Goal: Transaction & Acquisition: Purchase product/service

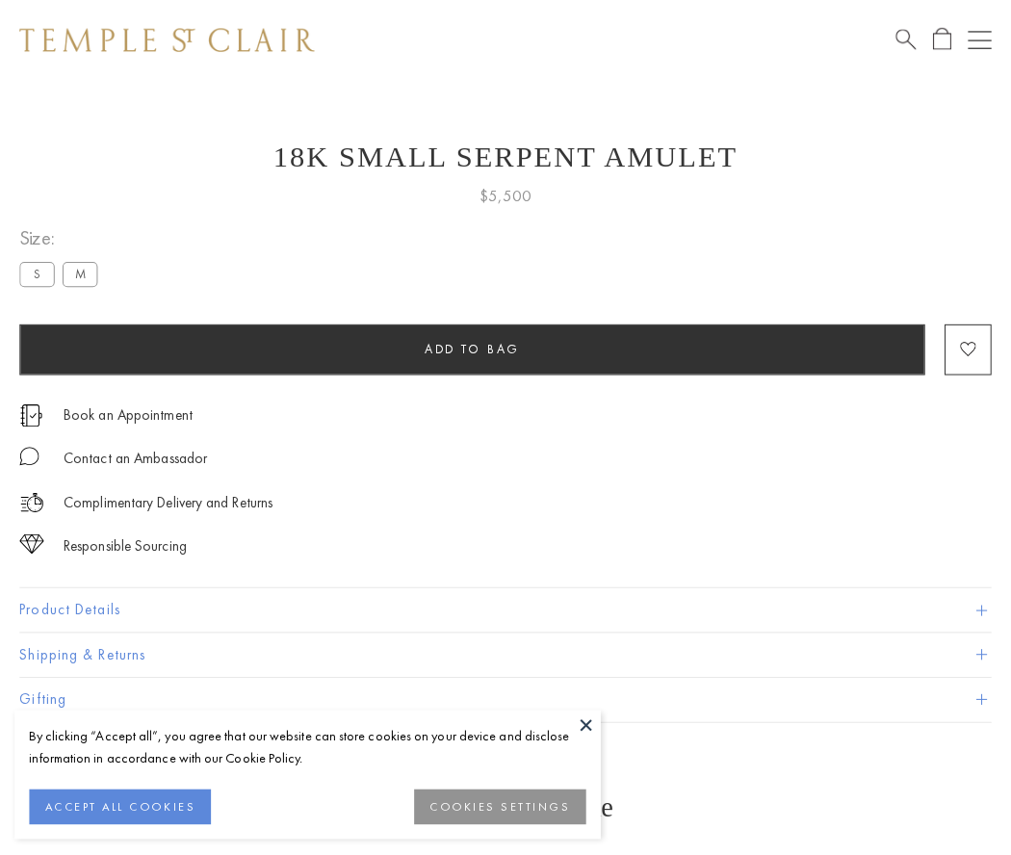
scroll to position [10, 0]
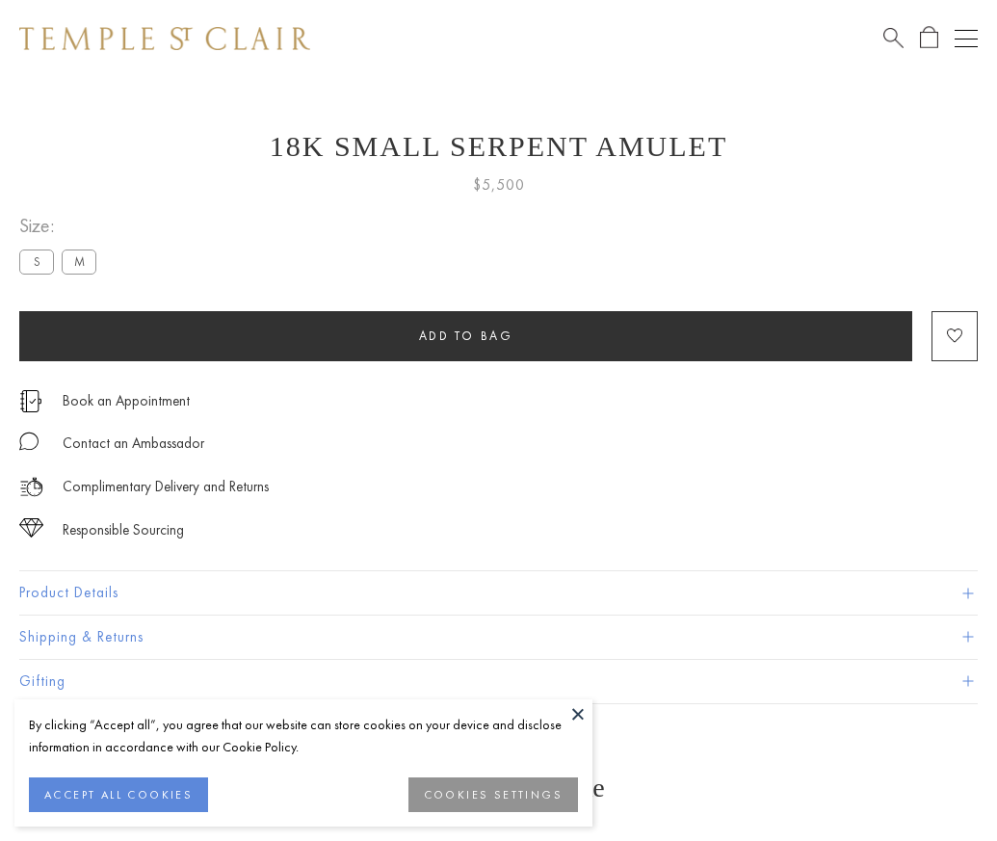
click at [465, 335] on span "Add to bag" at bounding box center [466, 336] width 94 height 16
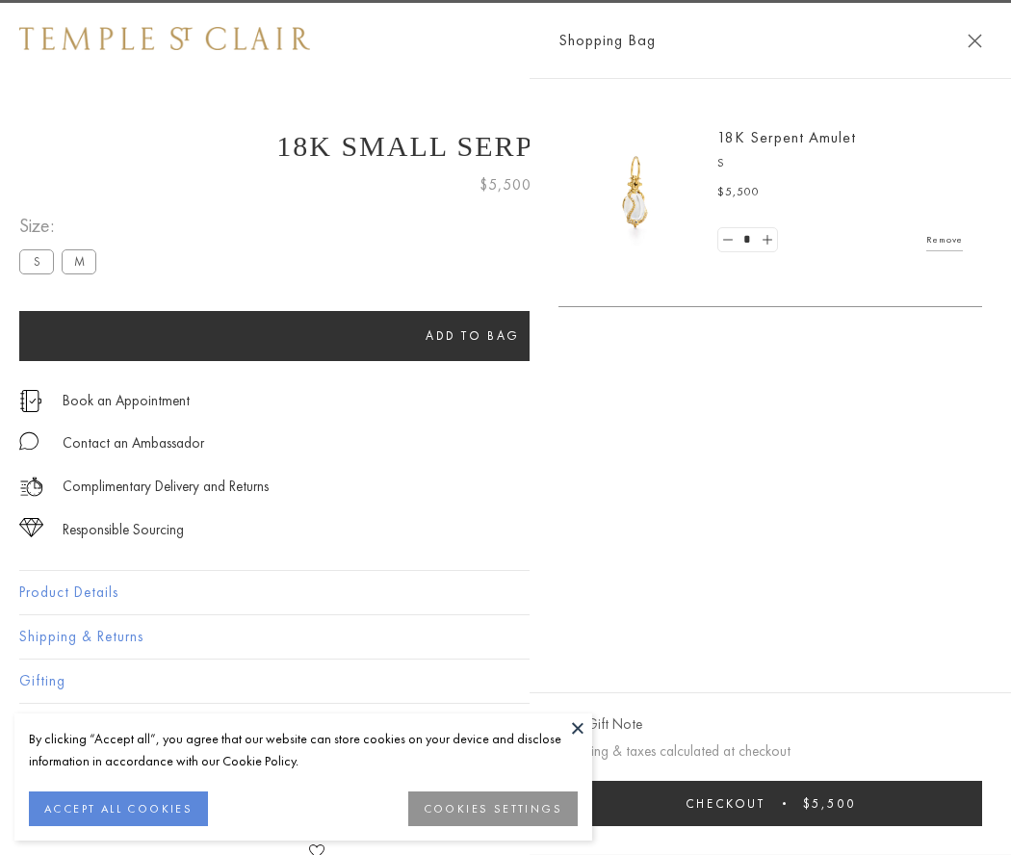
click at [935, 803] on button "Checkout $5,500" at bounding box center [771, 803] width 424 height 45
